Goal: Task Accomplishment & Management: Manage account settings

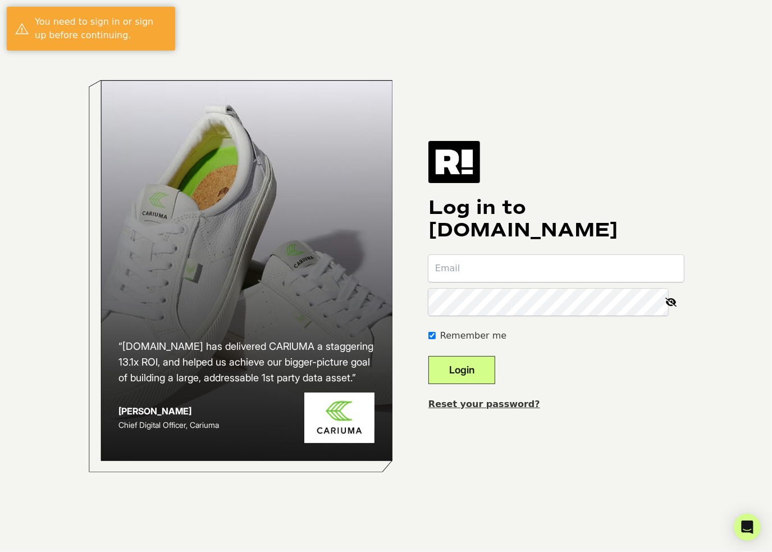
click at [552, 264] on input "email" at bounding box center [555, 268] width 255 height 27
type input "[PERSON_NAME][EMAIL_ADDRESS][DOMAIN_NAME]"
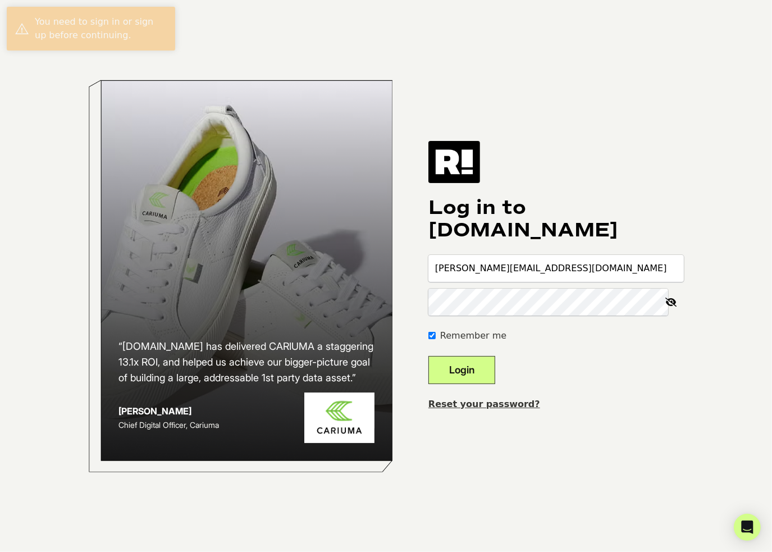
drag, startPoint x: 673, startPoint y: 298, endPoint x: 667, endPoint y: 302, distance: 6.4
click at [673, 299] on icon at bounding box center [671, 302] width 25 height 27
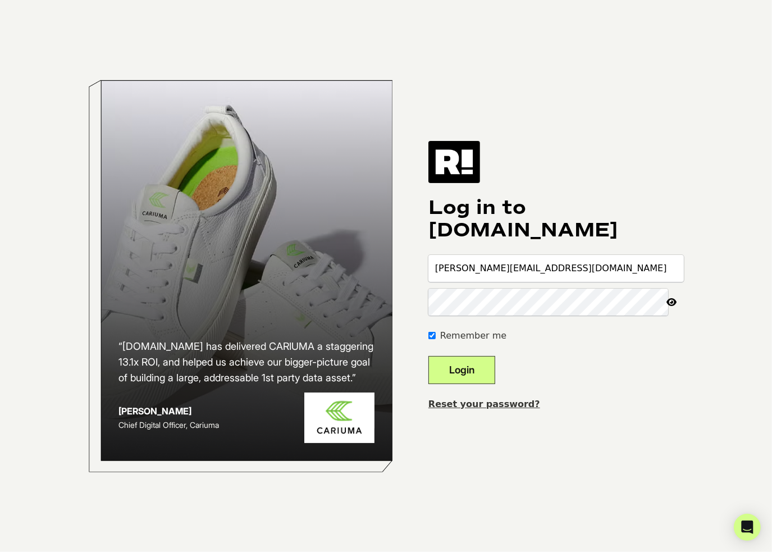
click at [484, 369] on button "Login" at bounding box center [461, 370] width 67 height 28
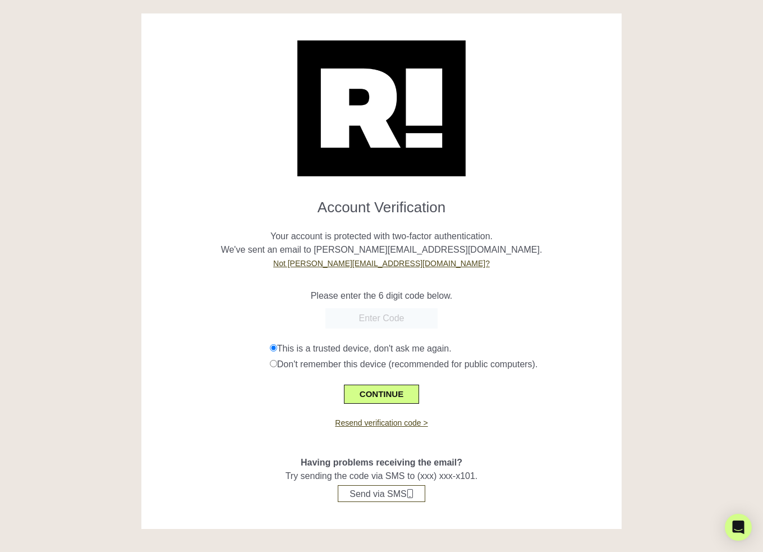
click at [400, 317] on input "text" at bounding box center [382, 318] width 112 height 20
click at [382, 321] on input "text" at bounding box center [382, 318] width 112 height 20
paste input "172110"
type input "172110"
click at [375, 394] on button "CONTINUE" at bounding box center [381, 394] width 75 height 19
